Goal: Find specific page/section: Find specific page/section

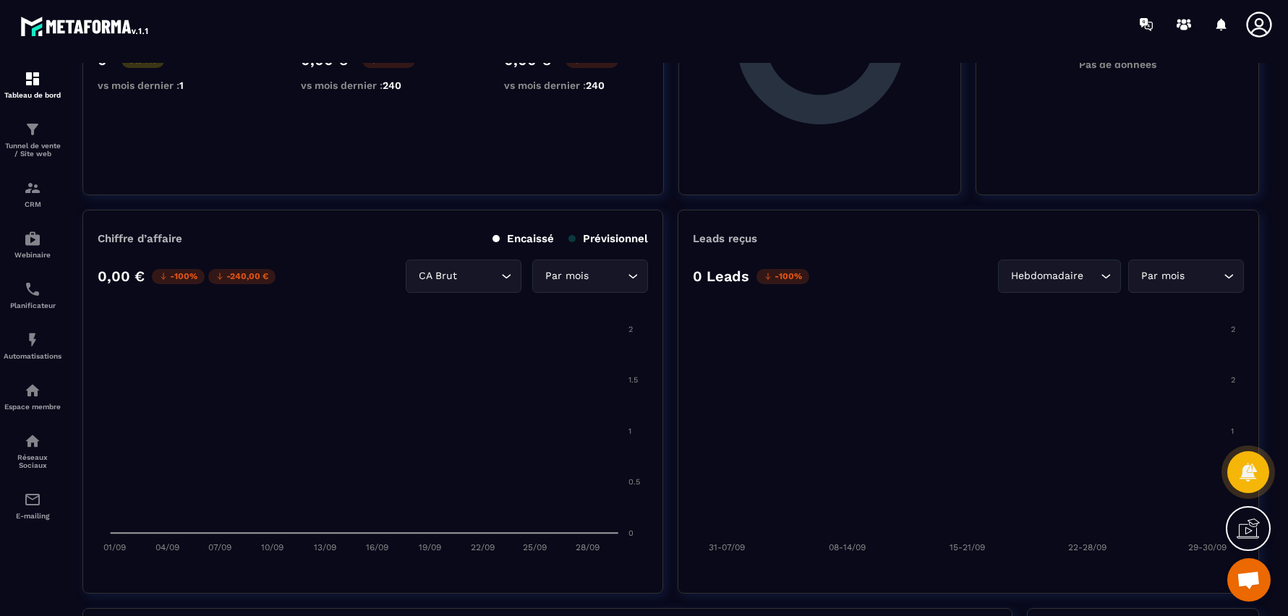
scroll to position [289, 0]
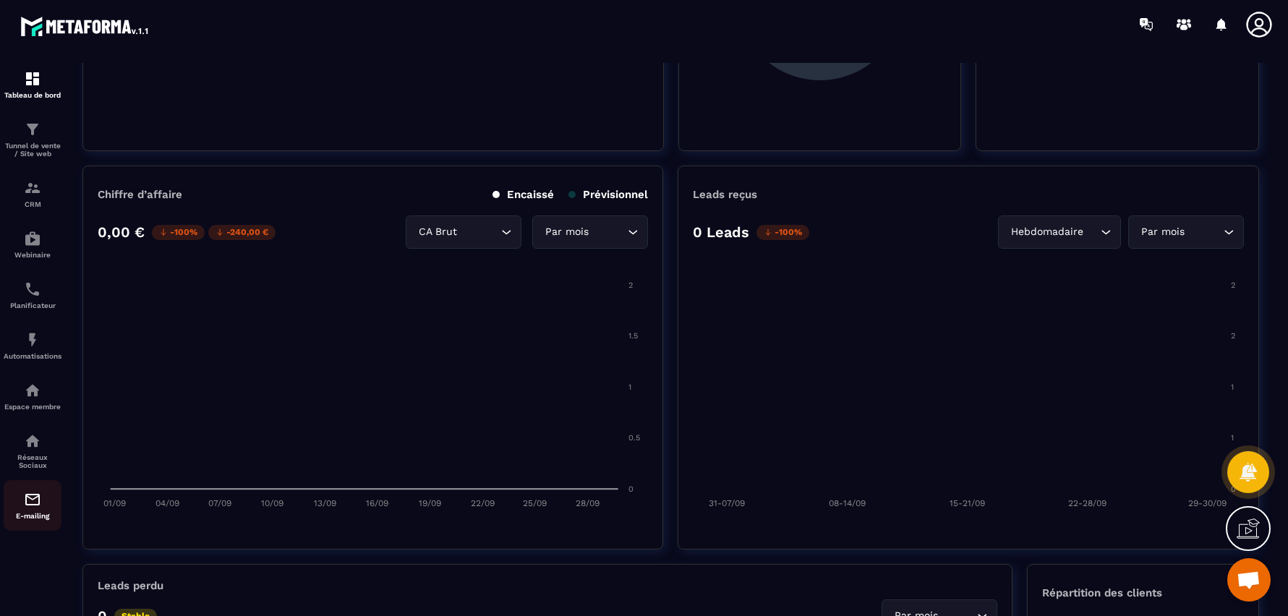
click at [35, 506] on img at bounding box center [32, 499] width 17 height 17
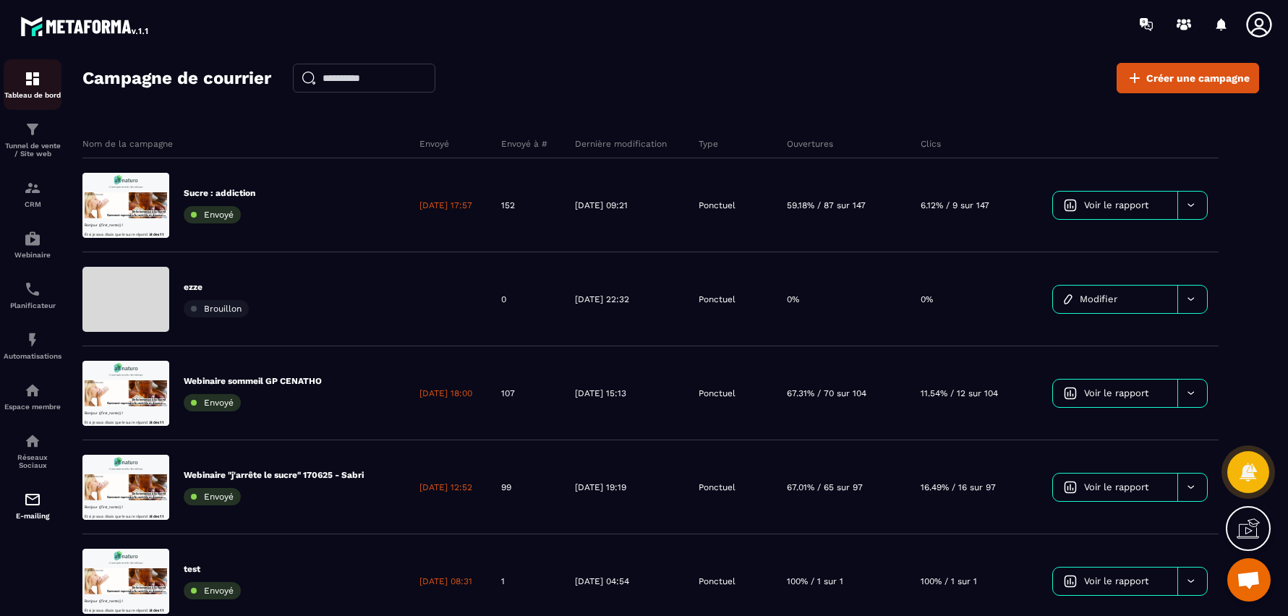
click at [53, 93] on p "Tableau de bord" at bounding box center [33, 95] width 58 height 8
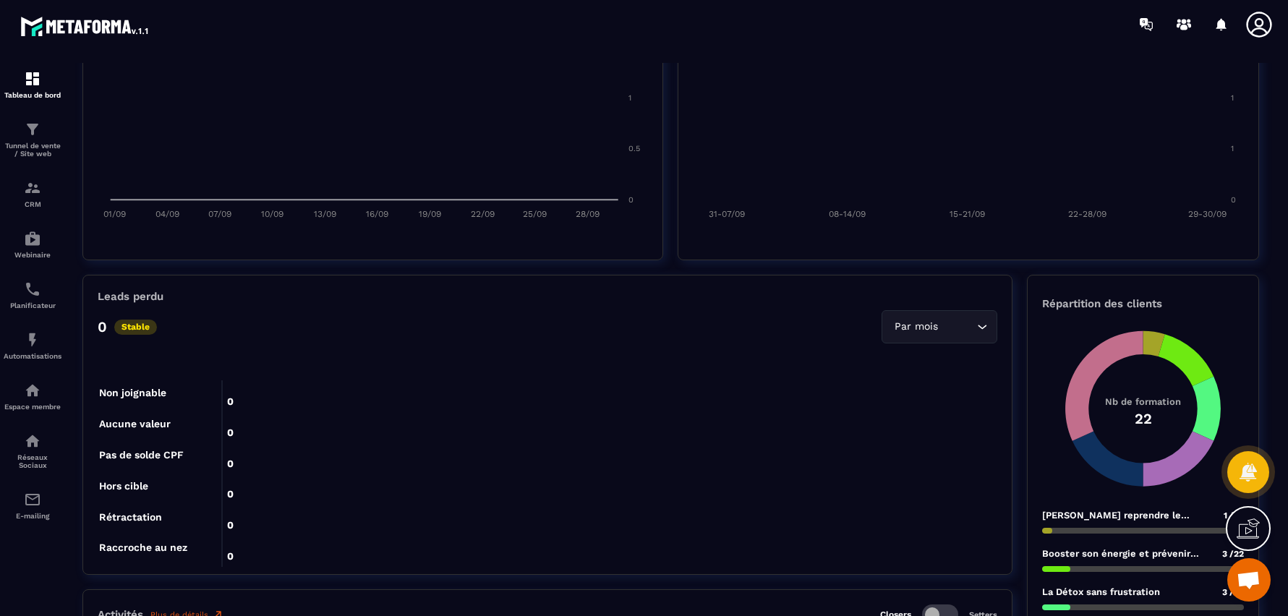
scroll to position [289, 0]
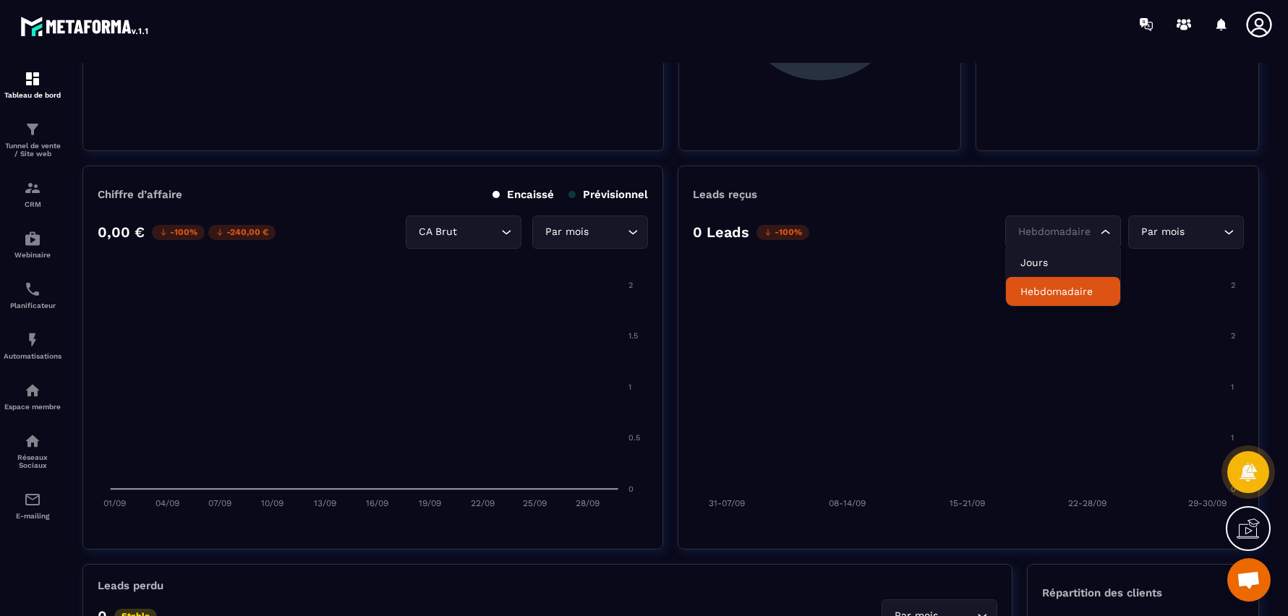
click at [1073, 235] on div "Hebdomadaire" at bounding box center [1056, 232] width 85 height 16
click at [1192, 230] on input "Search for option" at bounding box center [1204, 232] width 33 height 16
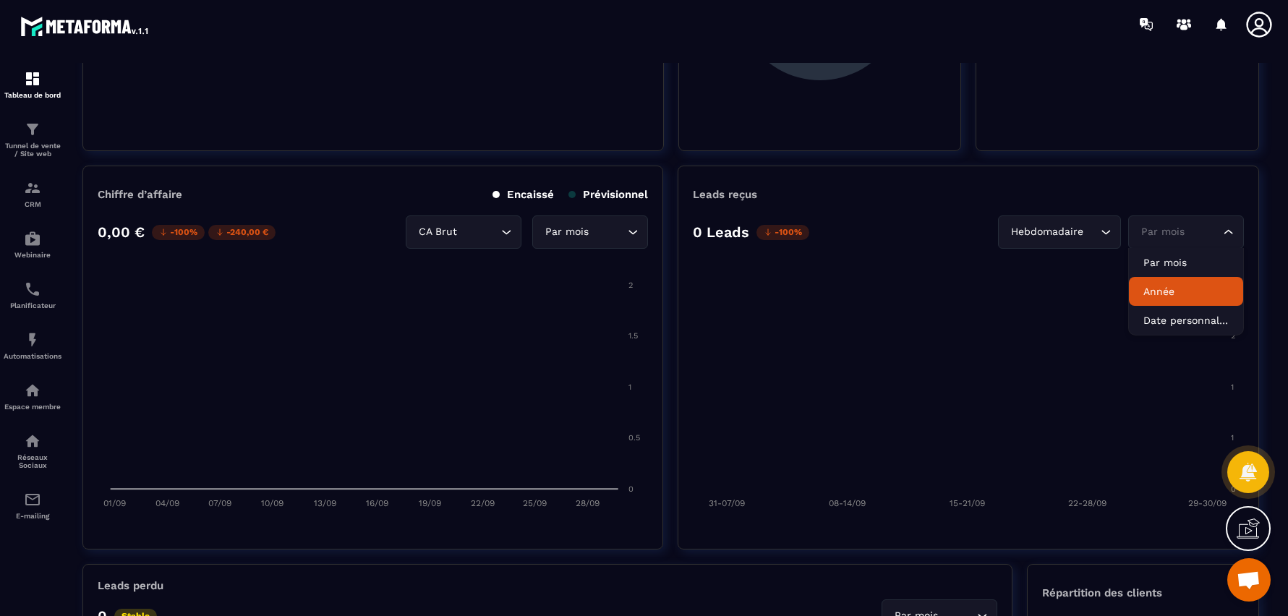
click at [1160, 289] on p "Année" at bounding box center [1186, 291] width 85 height 14
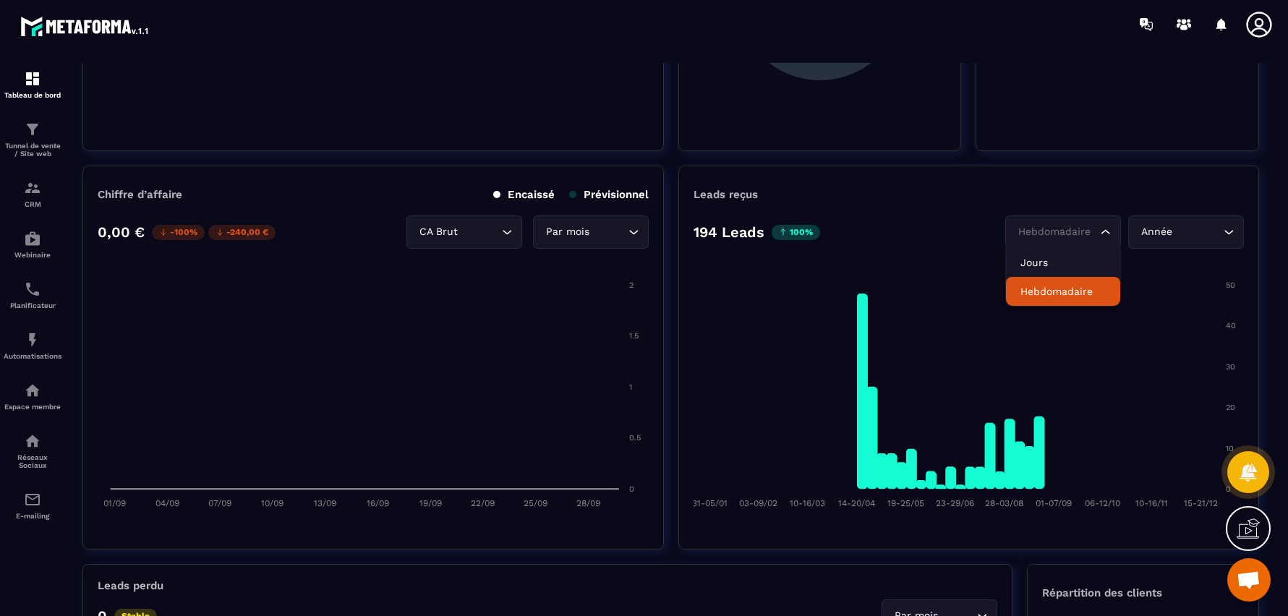
click at [1075, 234] on div "Hebdomadaire" at bounding box center [1056, 232] width 85 height 16
